Goal: Task Accomplishment & Management: Complete application form

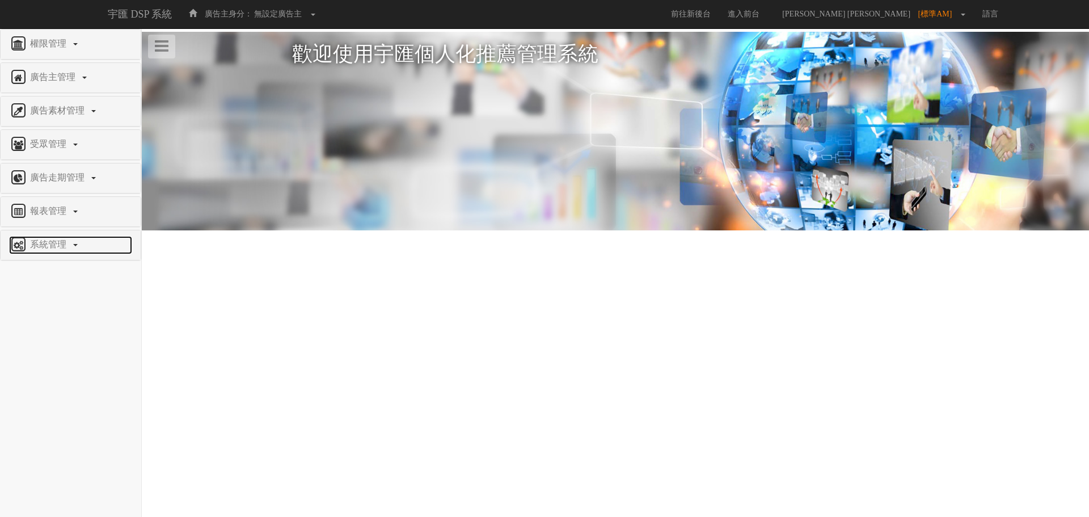
click at [62, 248] on span "系統管理" at bounding box center [49, 244] width 45 height 10
click at [59, 275] on span "廣告驗證設定" at bounding box center [37, 271] width 56 height 9
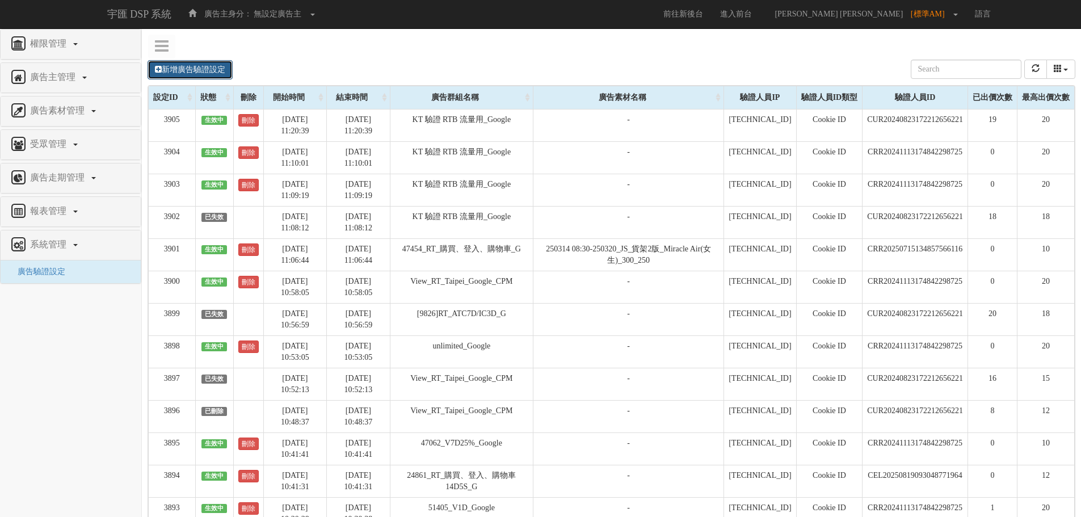
click at [209, 75] on link "新增廣告驗證設定" at bounding box center [189, 69] width 85 height 19
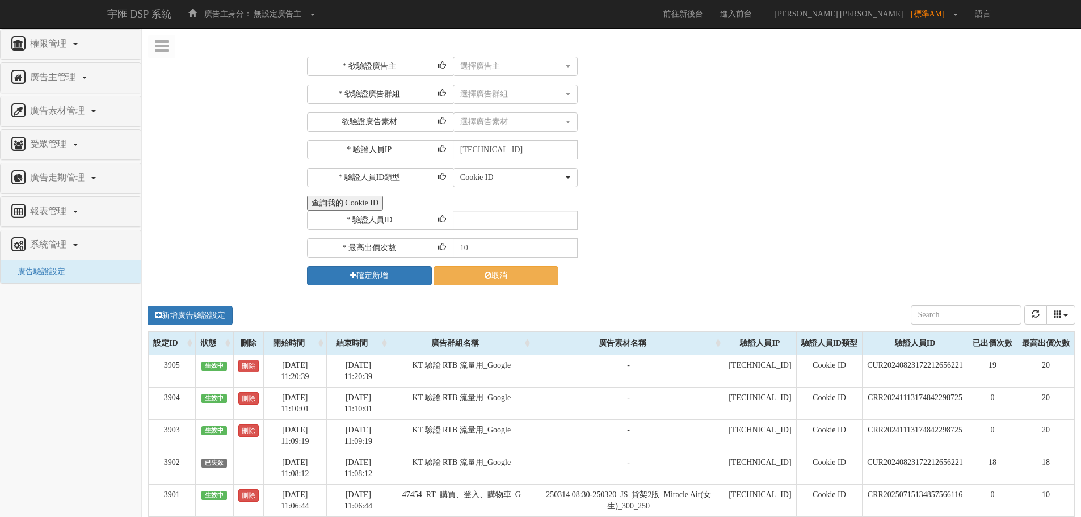
click at [345, 203] on button "查詢我的 Cookie ID" at bounding box center [345, 203] width 76 height 15
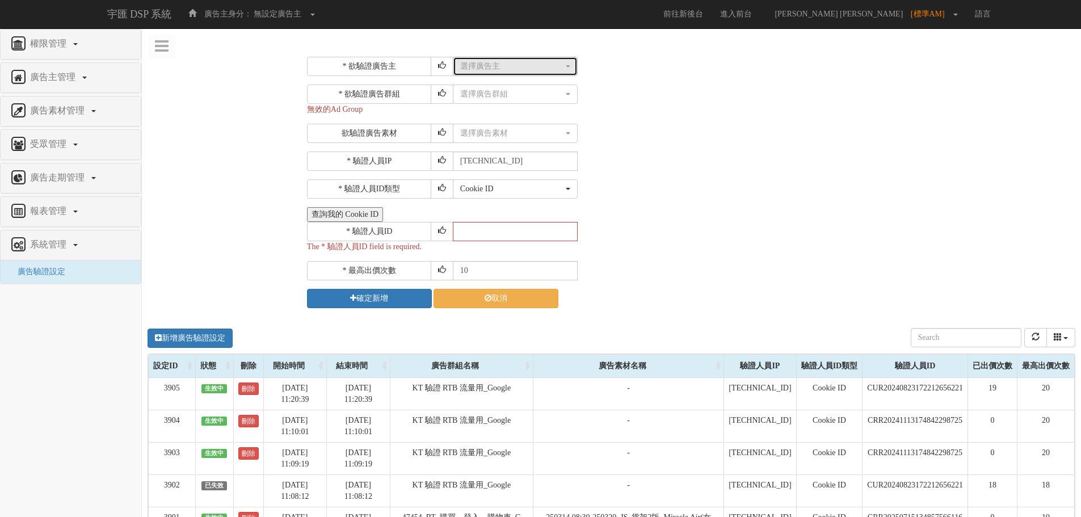
click at [499, 64] on div "選擇廣告主" at bounding box center [511, 66] width 103 height 11
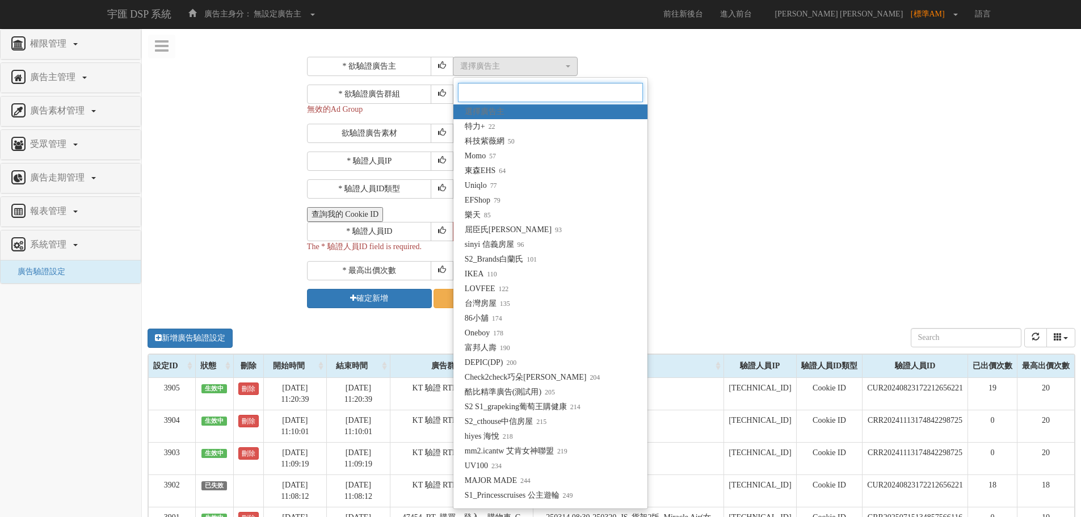
click at [497, 88] on input "Search" at bounding box center [550, 92] width 185 height 19
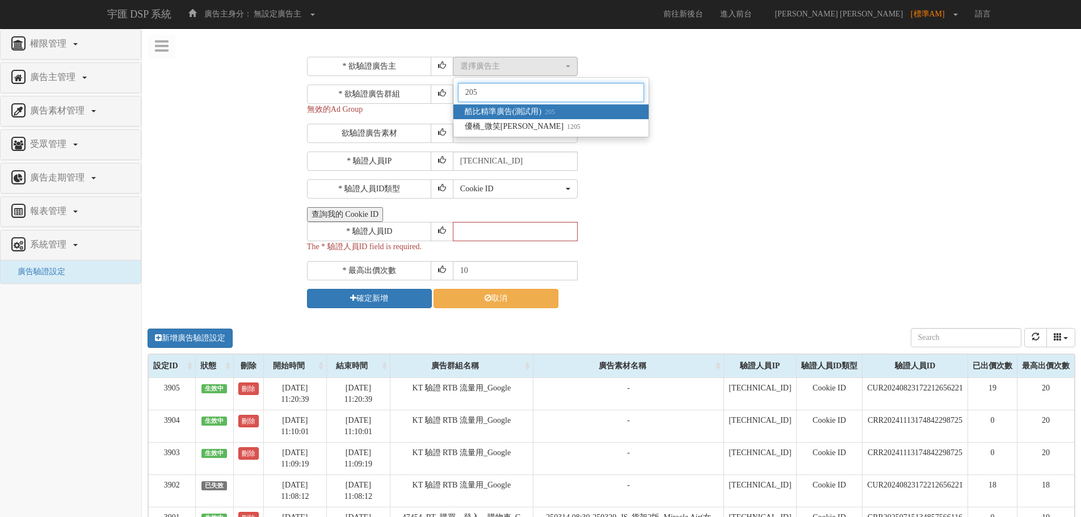
type input "205"
click at [510, 116] on span "酷比精準廣告(測試用) 205" at bounding box center [510, 111] width 90 height 11
select select "205"
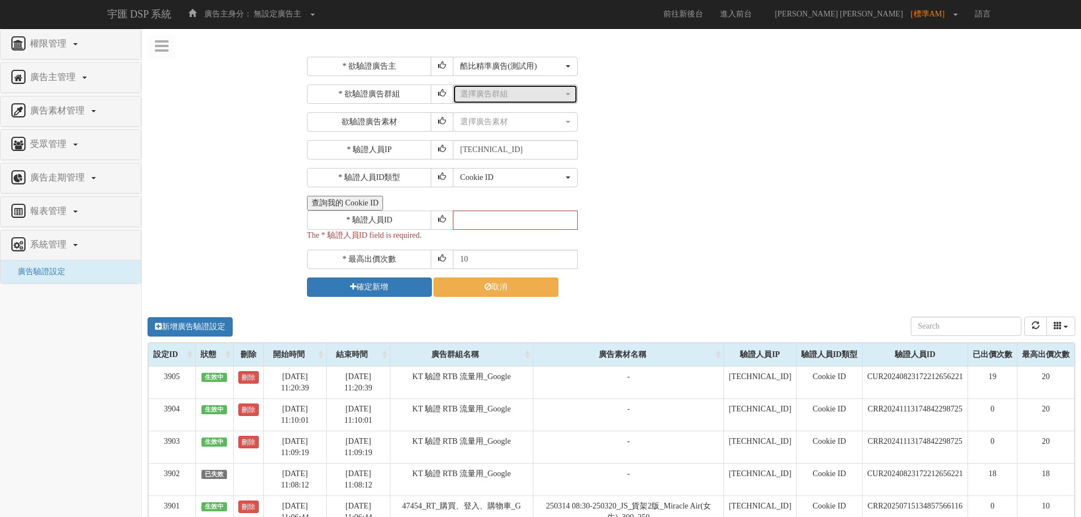
click at [509, 96] on div "選擇廣告群組" at bounding box center [511, 93] width 103 height 11
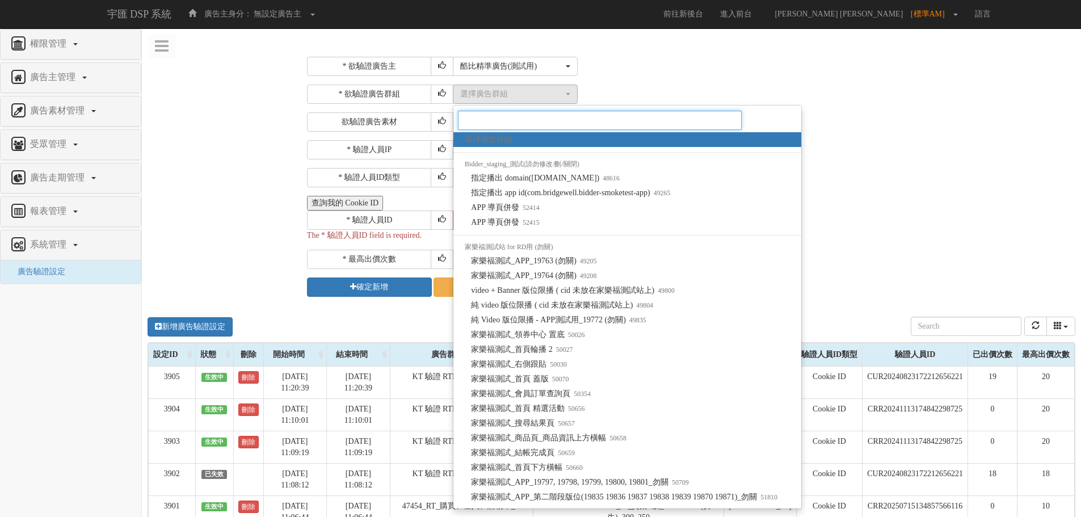
paste input "CLR20250819112602856654"
type input "CLR20250819112602856654"
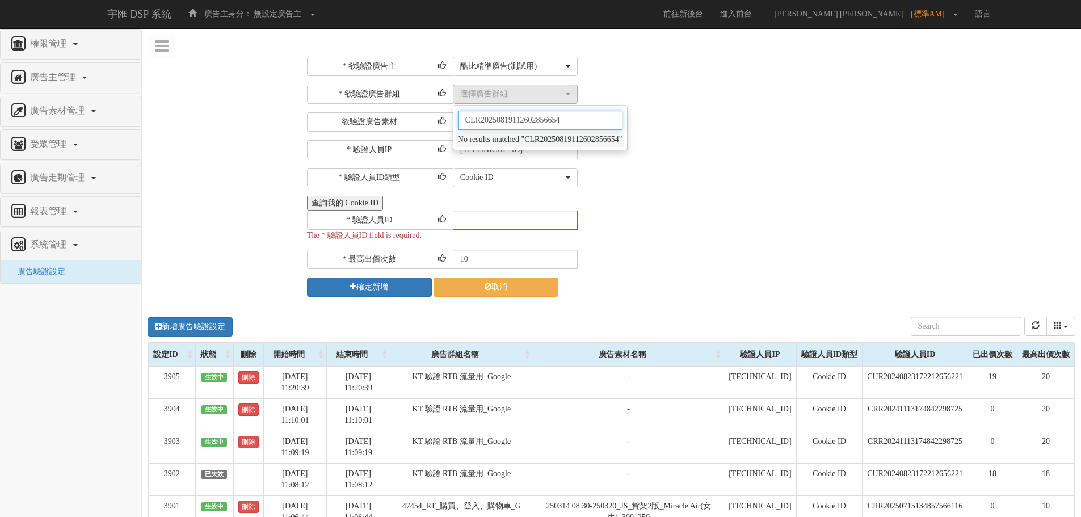
drag, startPoint x: 589, startPoint y: 113, endPoint x: 427, endPoint y: 115, distance: 162.2
click at [427, 115] on div "* 欲驗證廣告群組 選擇廣告群組 指定播出 domain(bridgewell-bidder.com) 指定播出 app id(com.bridgewell.…" at bounding box center [689, 108] width 765 height 47
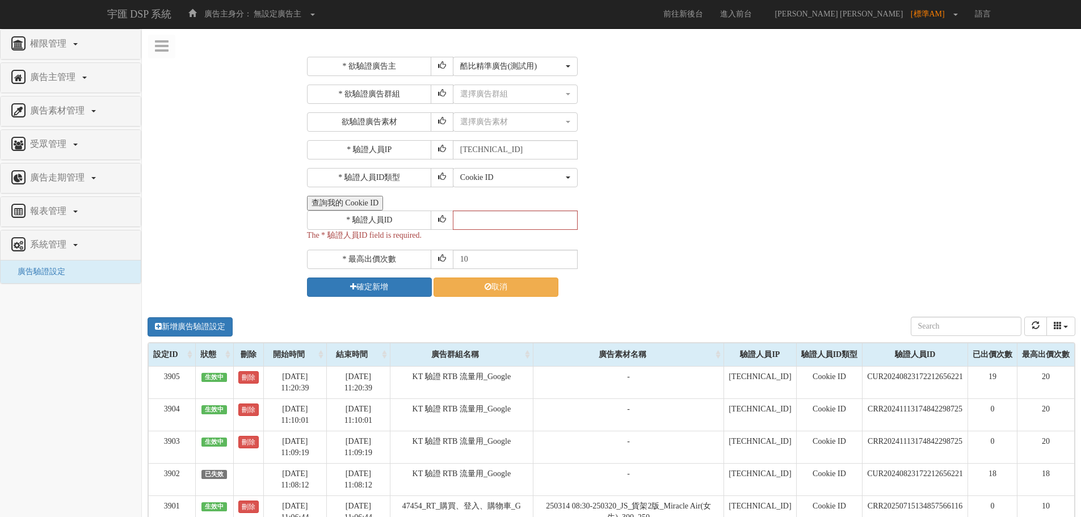
click at [802, 177] on div "Cookie ID ADID IDFA Cookie ID" at bounding box center [762, 177] width 619 height 19
click at [507, 218] on input "text" at bounding box center [515, 219] width 125 height 19
drag, startPoint x: 507, startPoint y: 219, endPoint x: 466, endPoint y: 222, distance: 40.4
paste input "CLR20250819112602856654"
type input "CLR20250819112602856654"
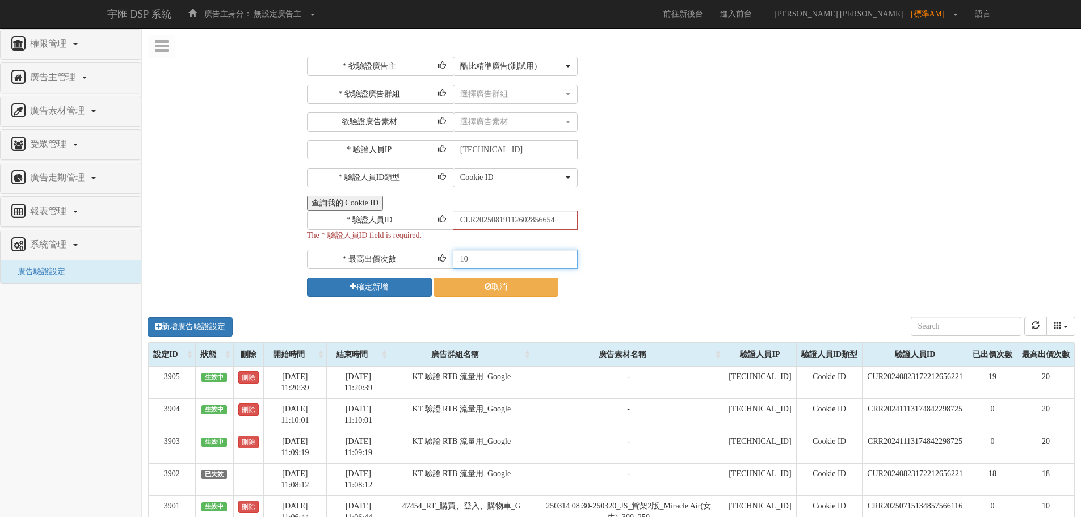
drag, startPoint x: 422, startPoint y: 255, endPoint x: 402, endPoint y: 254, distance: 20.4
click at [402, 254] on div "* 最高出價次數 10" at bounding box center [689, 259] width 765 height 19
type input "20"
click at [361, 285] on button "確定新增" at bounding box center [369, 286] width 125 height 19
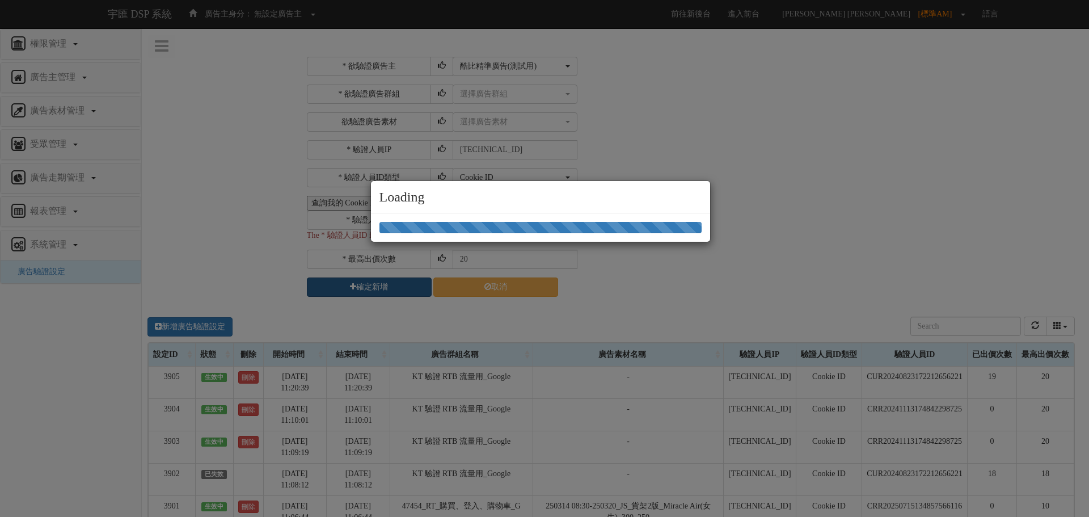
select select "205"
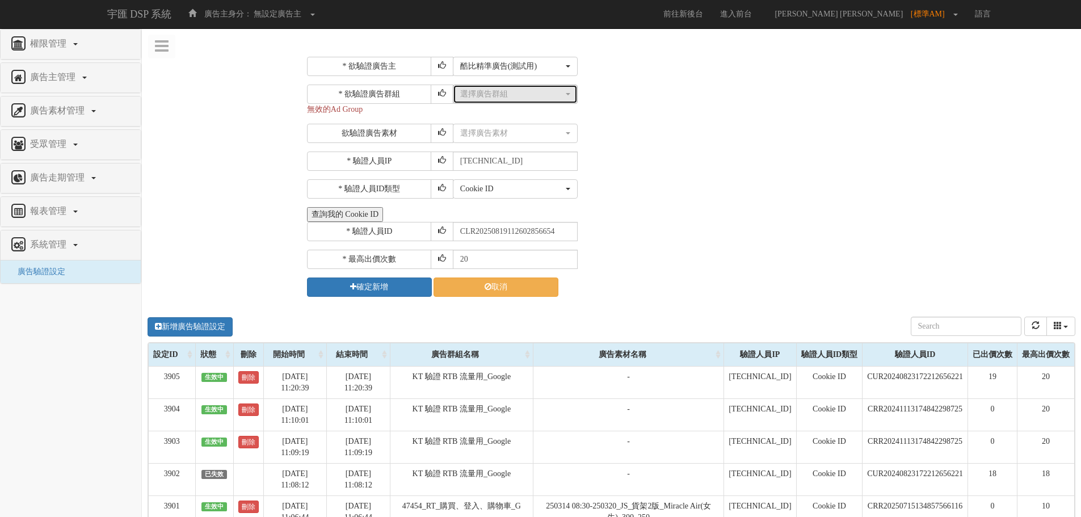
click at [472, 96] on div "選擇廣告群組" at bounding box center [511, 93] width 103 height 11
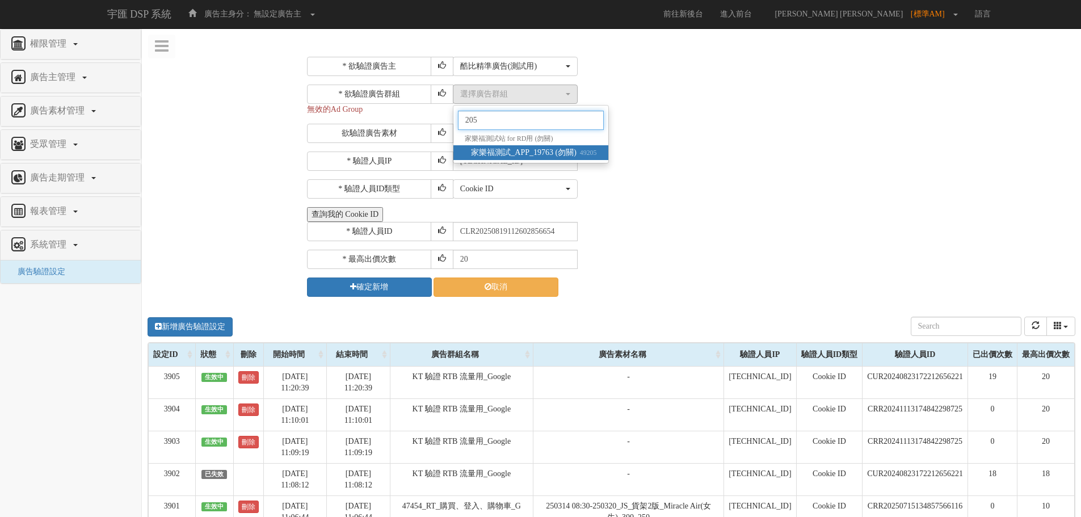
click at [491, 121] on input "205" at bounding box center [531, 120] width 146 height 19
type input "205"
click at [719, 93] on div "選擇廣告群組 指定播出 domain(bridgewell-bidder.com) 指定播出 app id(com.bridgewell.bidder-smo…" at bounding box center [762, 94] width 619 height 19
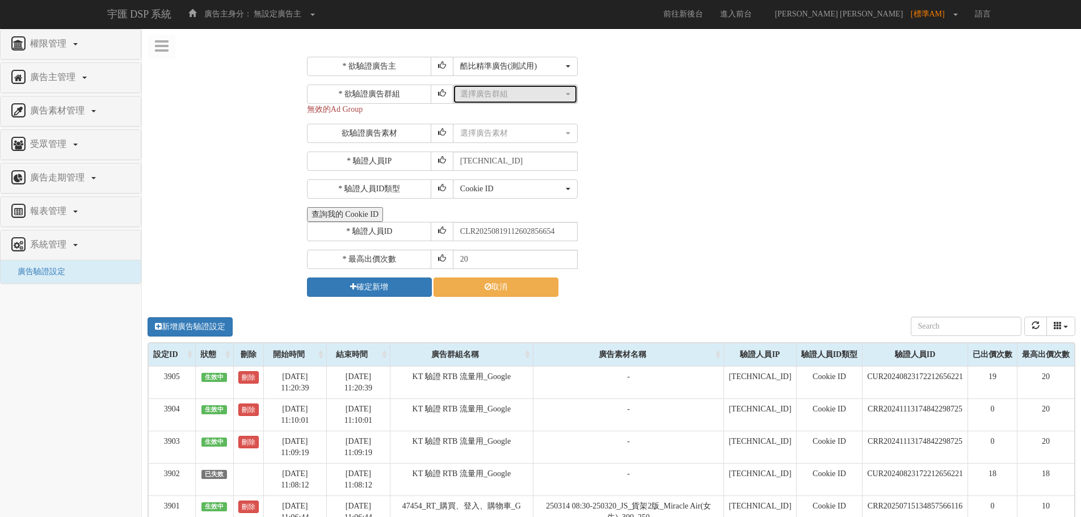
click at [537, 88] on button "選擇廣告群組" at bounding box center [515, 94] width 125 height 19
type input "KT"
click at [497, 97] on div "選擇廣告群組" at bounding box center [511, 93] width 103 height 11
click at [504, 64] on div "酷比精準廣告(測試用)" at bounding box center [511, 66] width 103 height 11
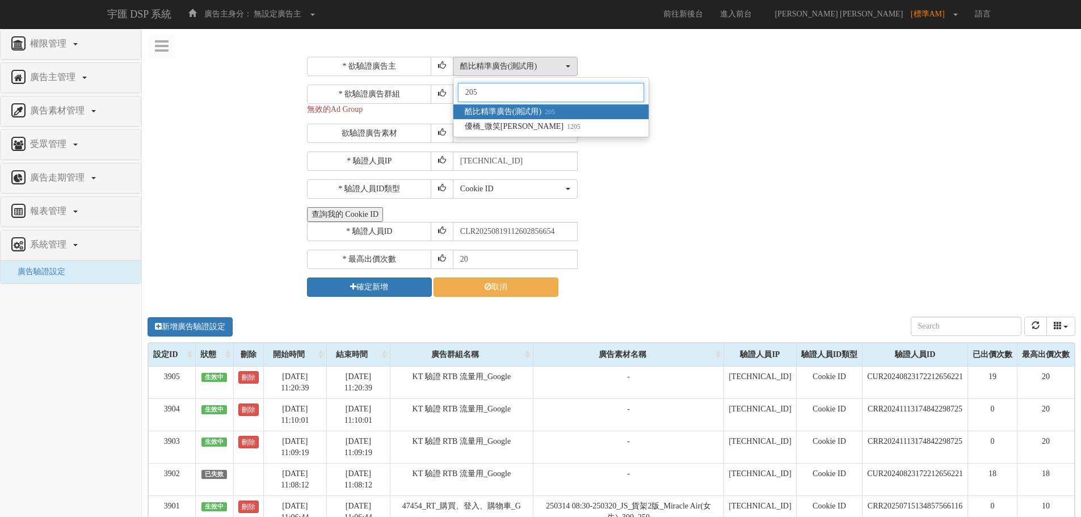
type input "205"
click at [524, 116] on span "酷比精準廣告(測試用) 205" at bounding box center [510, 111] width 90 height 11
select select "205"
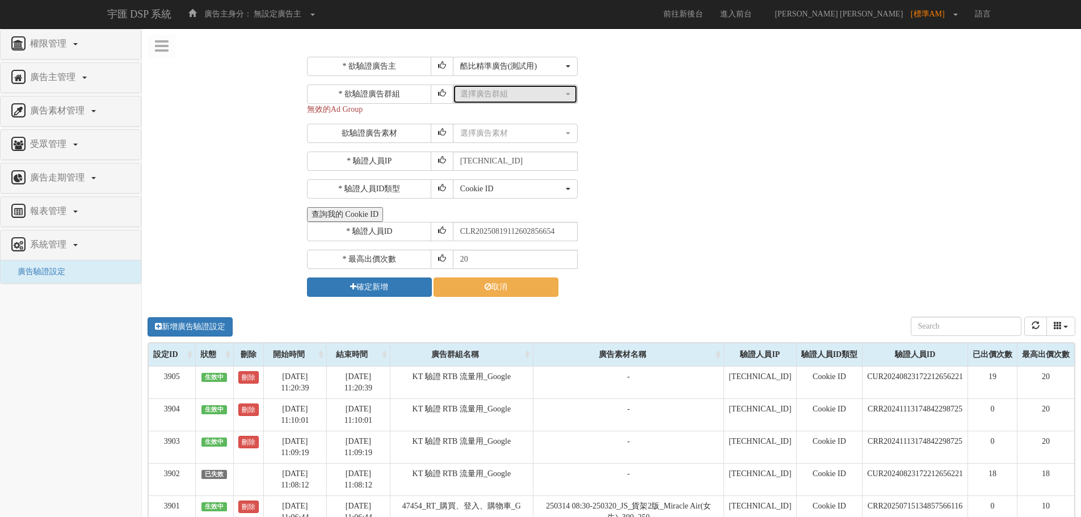
click at [506, 98] on div "選擇廣告群組" at bounding box center [511, 93] width 103 height 11
type input "KT"
click at [684, 131] on div "選擇廣告素材 不指定素材 筷子測試_300_250 筷子測試_728_90 筷子測試_336_280 筷子測試_300_600 筷子測試_160_600 筷子…" at bounding box center [762, 133] width 619 height 19
click at [503, 100] on button "選擇廣告群組" at bounding box center [515, 94] width 125 height 19
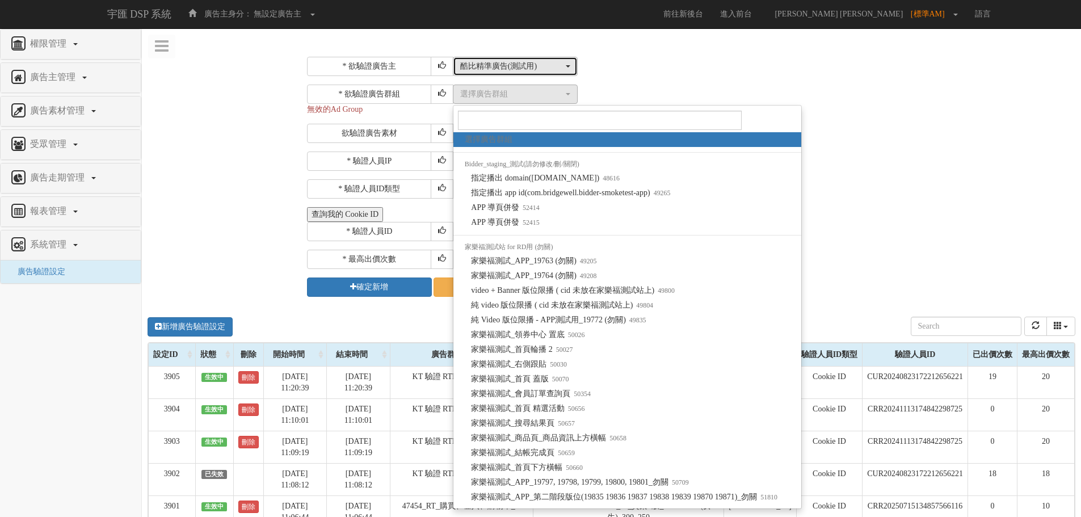
click at [522, 70] on div "酷比精準廣告(測試用)" at bounding box center [511, 66] width 103 height 11
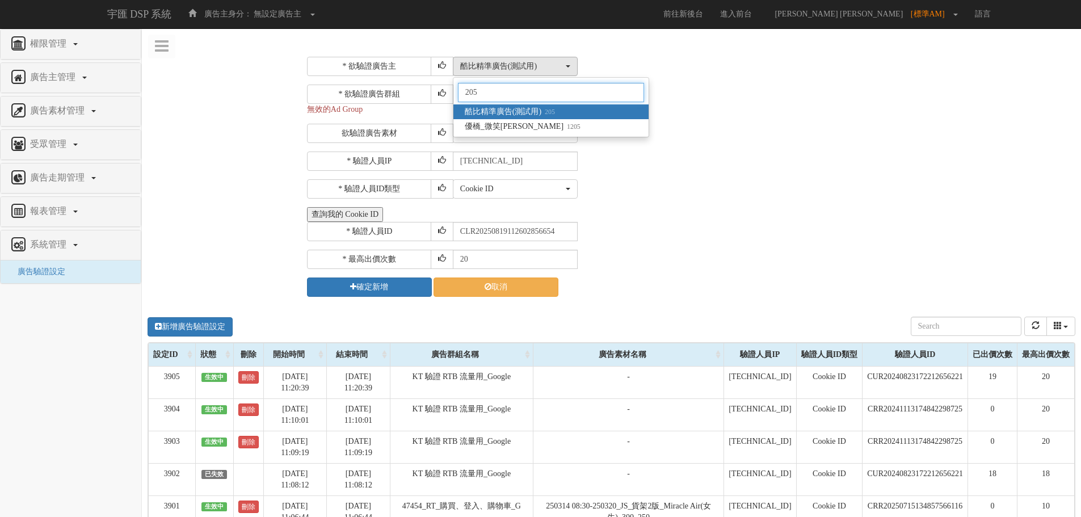
type input "205"
click at [529, 115] on span "酷比精準廣告(測試用) 205" at bounding box center [510, 111] width 90 height 11
select select "205"
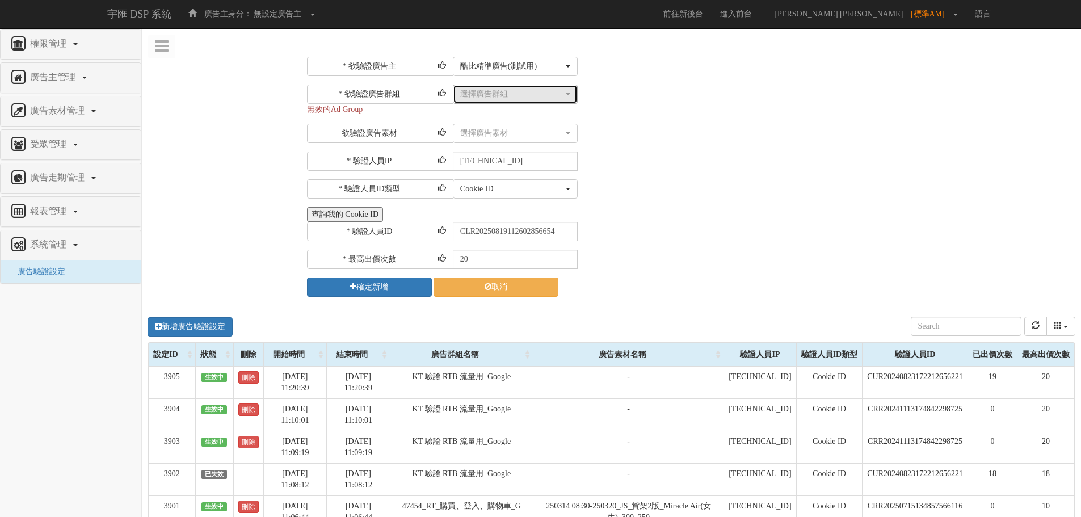
click at [505, 96] on div "選擇廣告群組" at bounding box center [511, 93] width 103 height 11
type input "KT"
click at [663, 139] on div "選擇廣告素材 不指定素材 筷子測試_300_250 筷子測試_728_90 筷子測試_336_280 筷子測試_300_600 筷子測試_160_600 筷子…" at bounding box center [762, 133] width 619 height 19
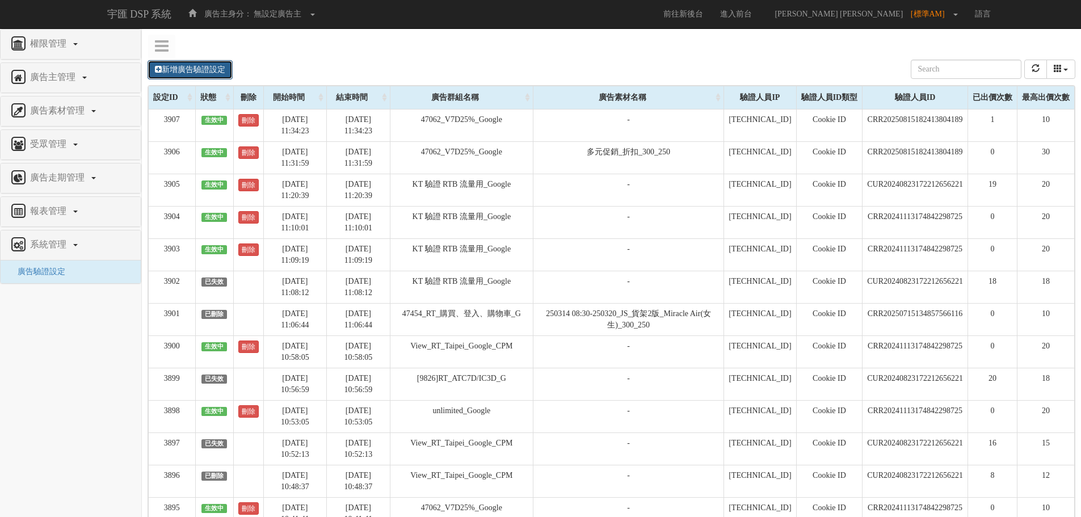
click at [183, 70] on link "新增廣告驗證設定" at bounding box center [189, 69] width 85 height 19
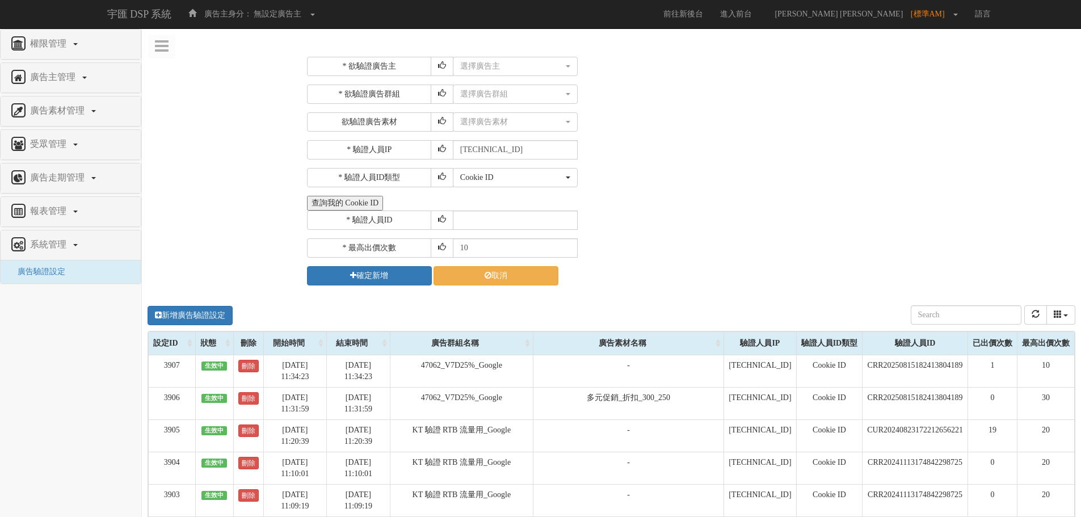
click at [338, 208] on button "查詢我的 Cookie ID" at bounding box center [345, 203] width 76 height 15
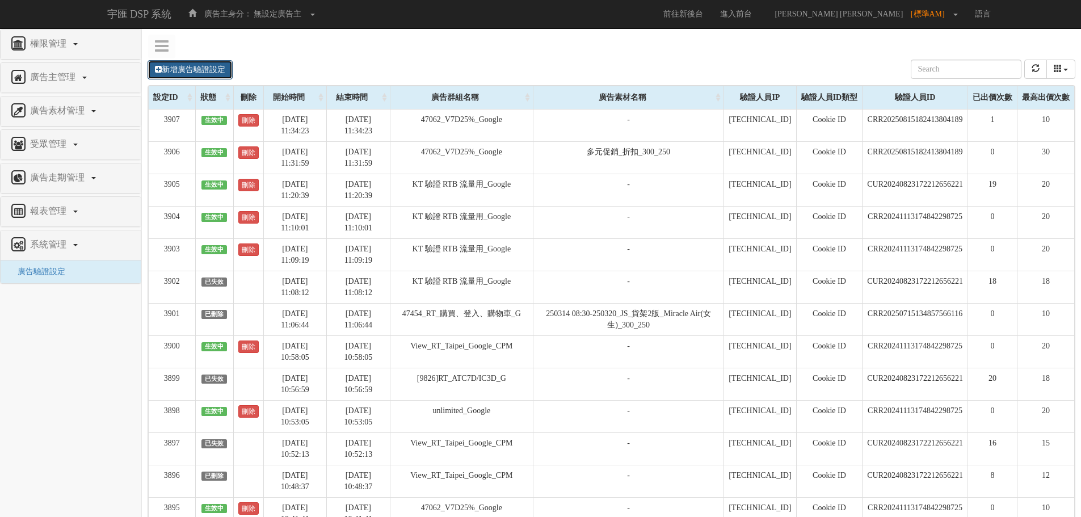
click at [205, 71] on link "新增廣告驗證設定" at bounding box center [189, 69] width 85 height 19
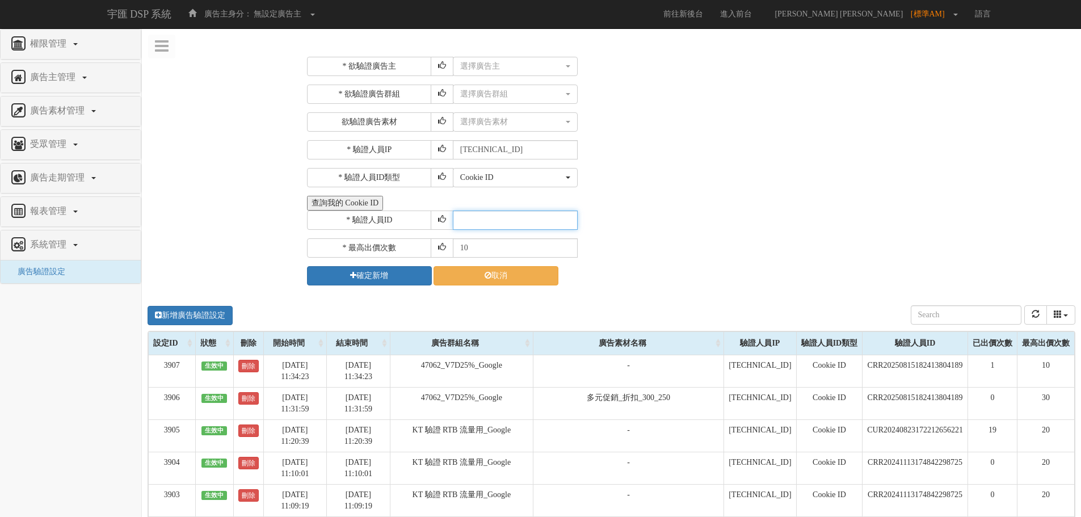
paste input "CLR20250819112602856654"
type input "CLR20250819112602856654"
click at [520, 66] on div "選擇廣告主" at bounding box center [511, 66] width 103 height 11
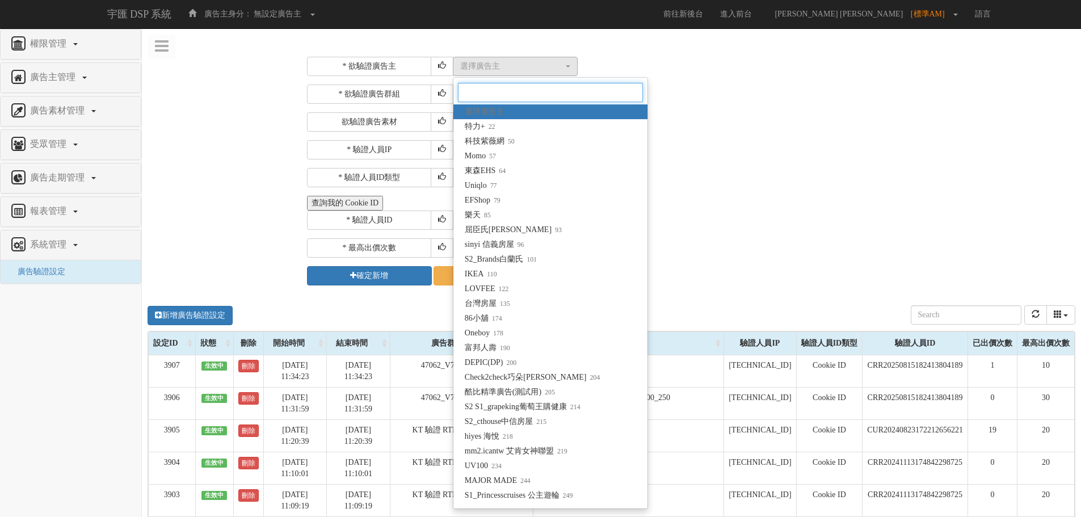
click at [507, 96] on input "Search" at bounding box center [550, 92] width 185 height 19
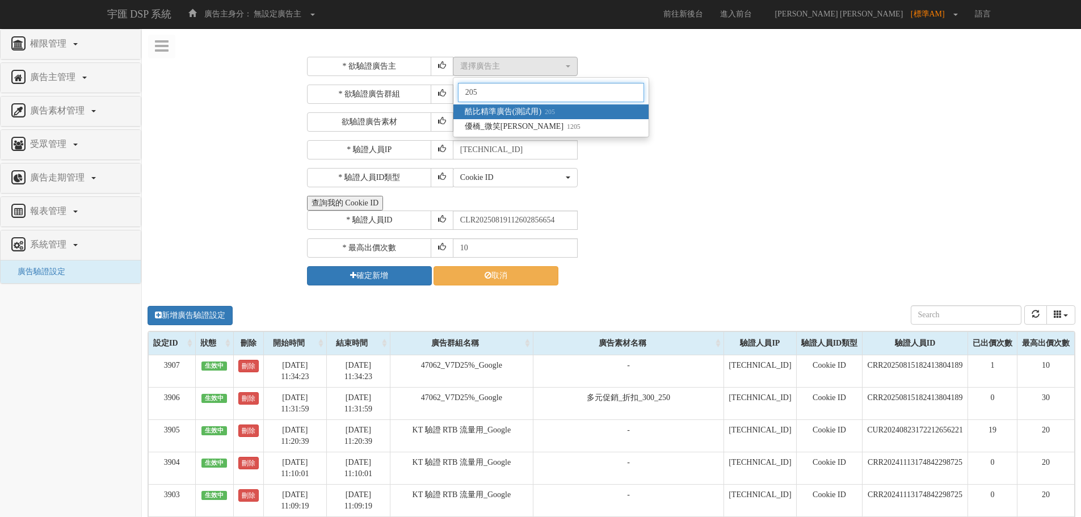
type input "205"
click at [502, 112] on span "酷比精準廣告(測試用) 205" at bounding box center [510, 111] width 90 height 11
select select "205"
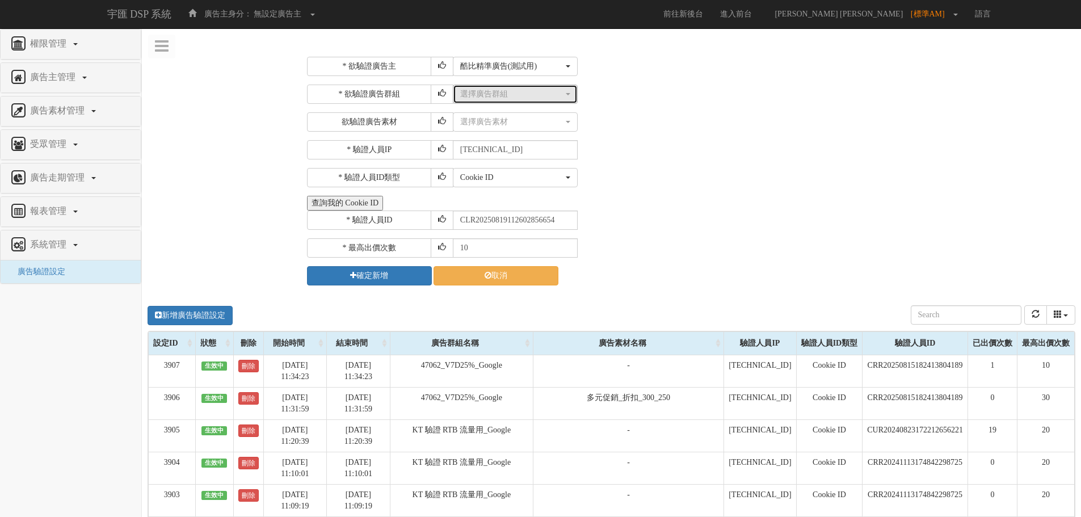
click at [495, 95] on div "選擇廣告群組" at bounding box center [511, 93] width 103 height 11
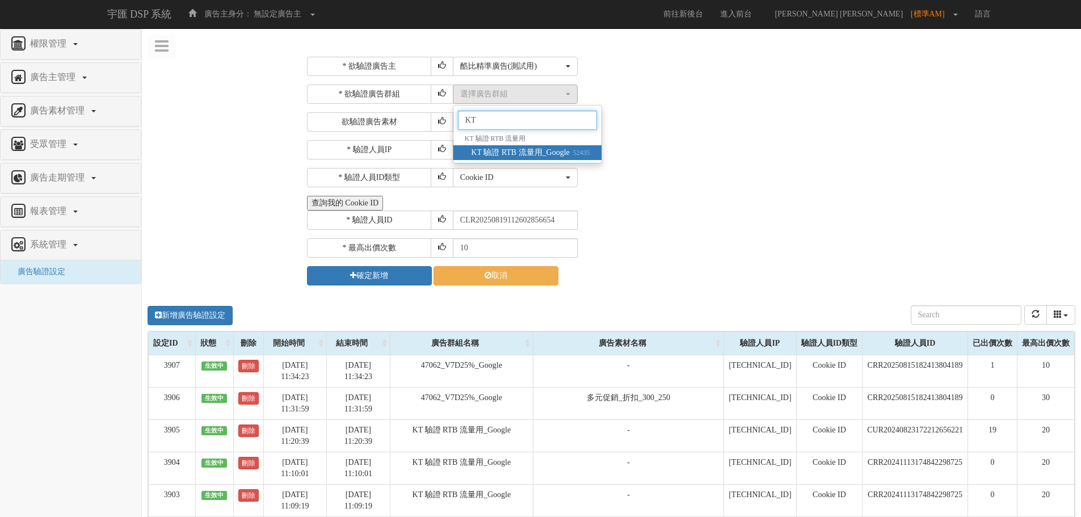
type input "KT"
click at [512, 149] on span "KT 驗證 RTB 流量用_Google 52435" at bounding box center [530, 152] width 119 height 11
select select "52435"
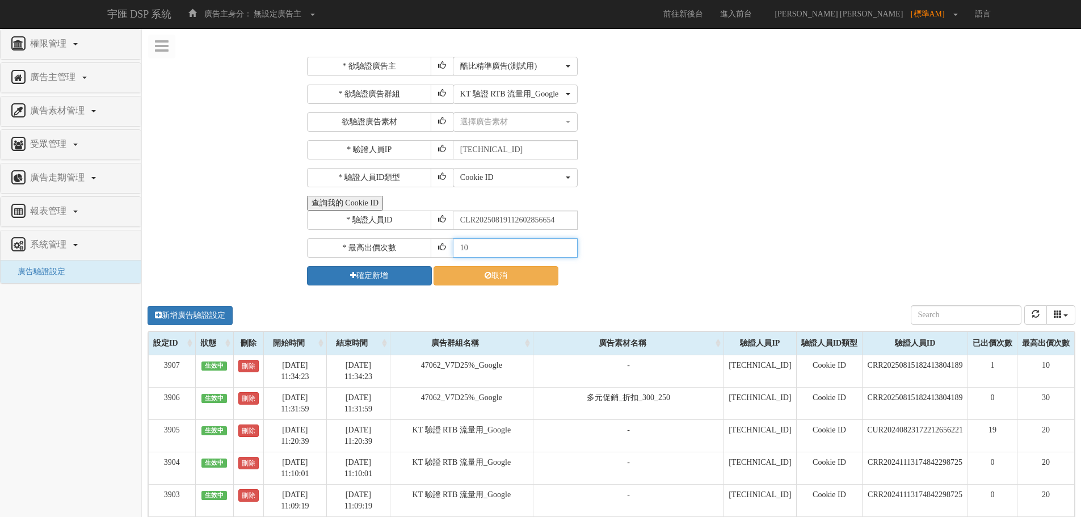
drag, startPoint x: 479, startPoint y: 247, endPoint x: 393, endPoint y: 237, distance: 86.9
click at [393, 237] on div "* 欲驗證廣告主 選擇廣告主 特力+ 科技紫薇網 Momo 東森EHS Uniqlo EFShop 樂天 屈臣氏Watsons sinyi 信義房屋 S2_B…" at bounding box center [689, 171] width 765 height 229
type input "20"
click at [378, 280] on button "確定新增" at bounding box center [369, 275] width 125 height 19
